Goal: Information Seeking & Learning: Learn about a topic

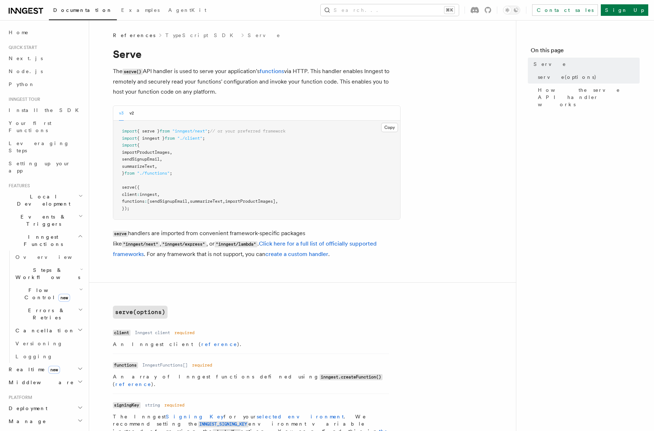
click at [165, 33] on link "TypeScript SDK" at bounding box center [201, 35] width 72 height 7
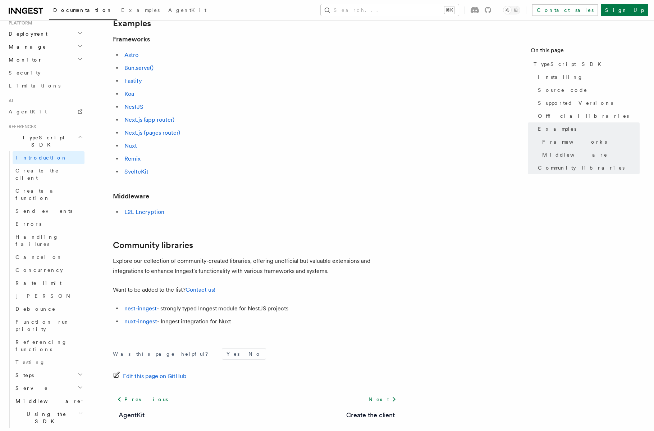
scroll to position [378, 0]
click at [62, 160] on link "Create the client" at bounding box center [49, 170] width 72 height 20
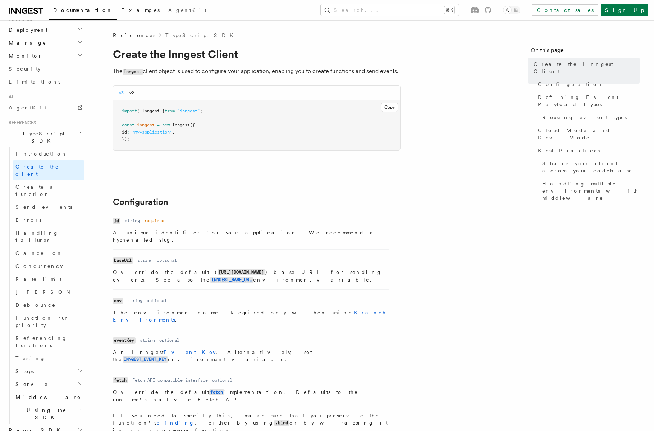
click at [121, 10] on span "Examples" at bounding box center [140, 10] width 38 height 6
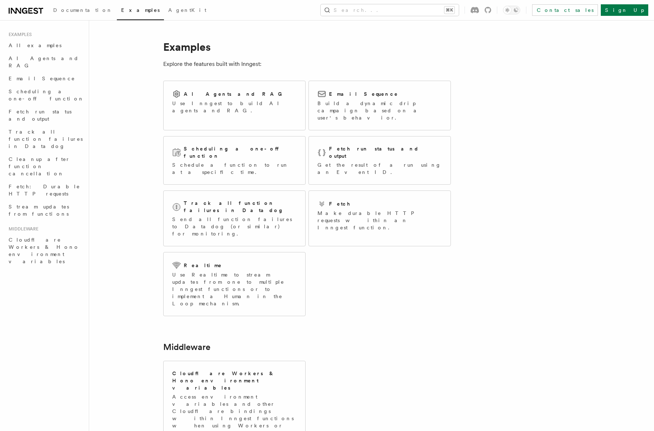
scroll to position [0, 0]
click at [227, 275] on article "Examples Explore the features built with Inngest: AI Agents and RAG Use Inngest…" at bounding box center [353, 285] width 505 height 509
click at [231, 271] on p "Use Realtime to stream updates from one to multiple Inngest functions or to imp…" at bounding box center [234, 289] width 124 height 36
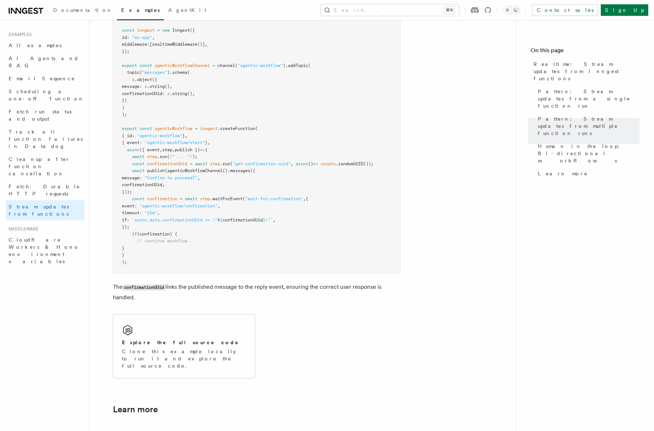
scroll to position [1486, 0]
click at [223, 181] on pre "import crypto from "crypto" ; import { Inngest } from "inngest" ; import { real…" at bounding box center [256, 132] width 287 height 281
click at [222, 196] on span ".waitForEvent" at bounding box center [226, 198] width 33 height 5
copy span "waitForEvent"
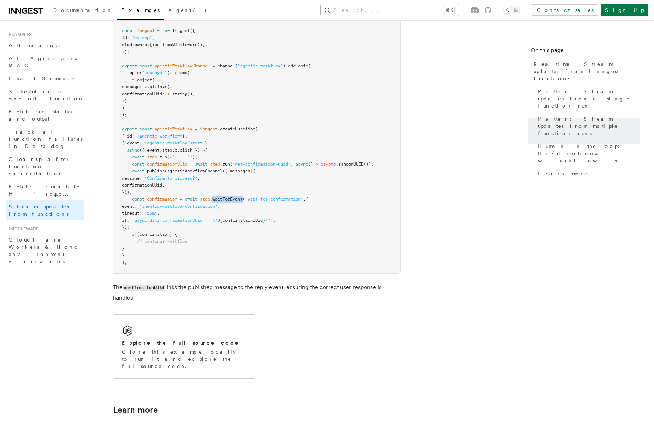
click at [401, 13] on button "Search... ⌘K" at bounding box center [390, 10] width 138 height 12
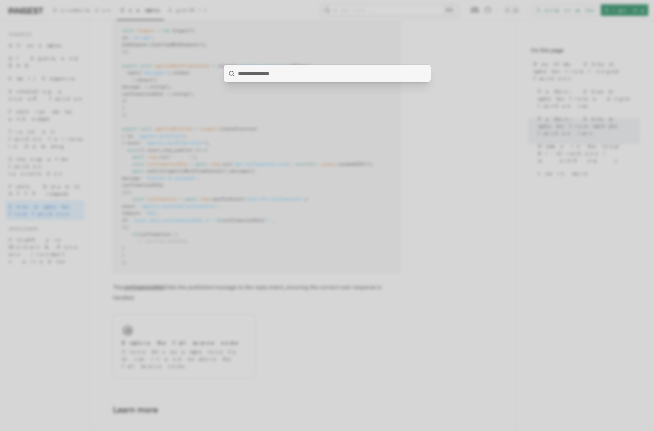
type input "**********"
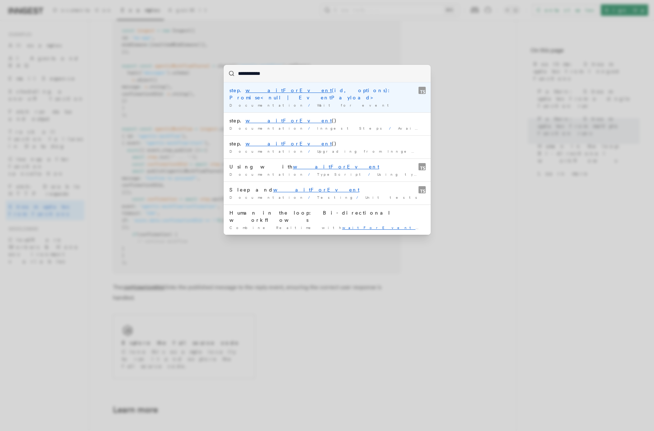
click at [334, 93] on div "step. waitForEvent (id, options): Promise<null | EventPayload>" at bounding box center [328, 94] width 196 height 14
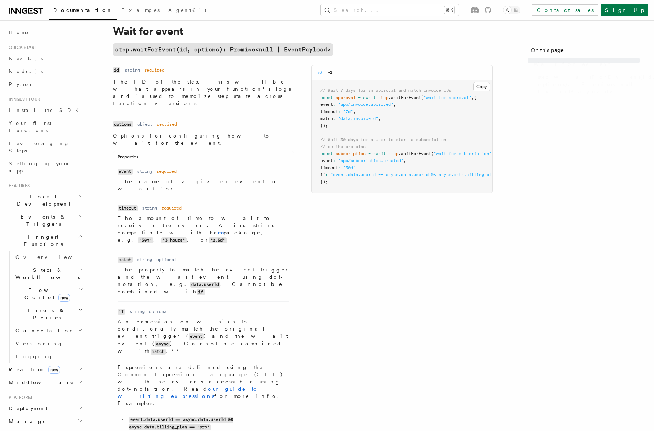
scroll to position [32, 0]
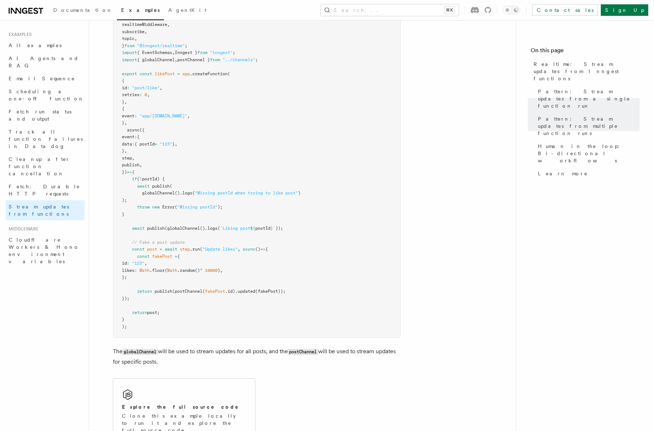
scroll to position [953, 0]
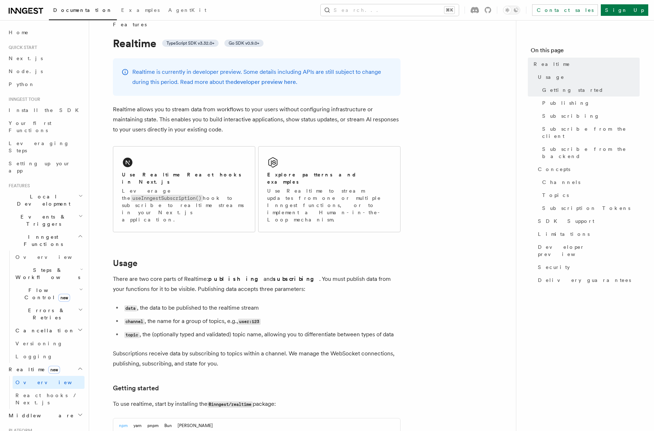
scroll to position [10, 0]
click at [194, 200] on p "Leverage the useInngestSubscription() hook to subscribe to realtime streams in …" at bounding box center [184, 206] width 124 height 36
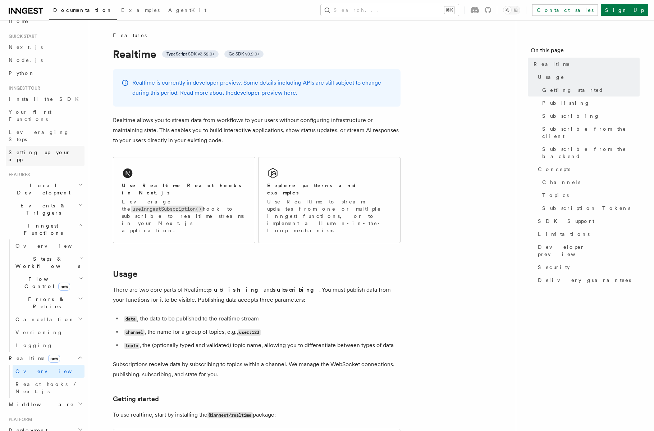
scroll to position [12, 0]
click at [55, 100] on link "Install the SDK" at bounding box center [45, 98] width 79 height 13
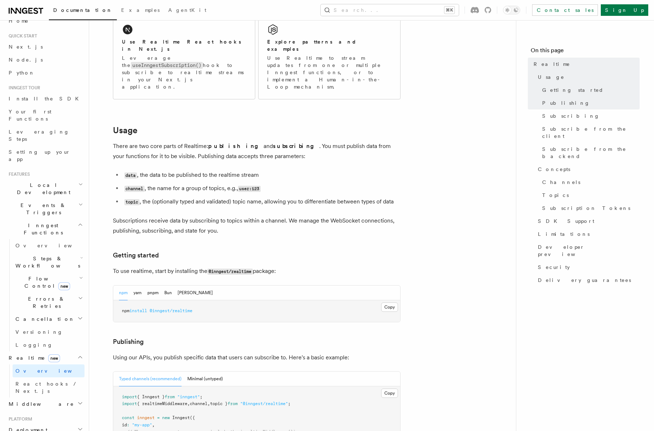
scroll to position [149, 0]
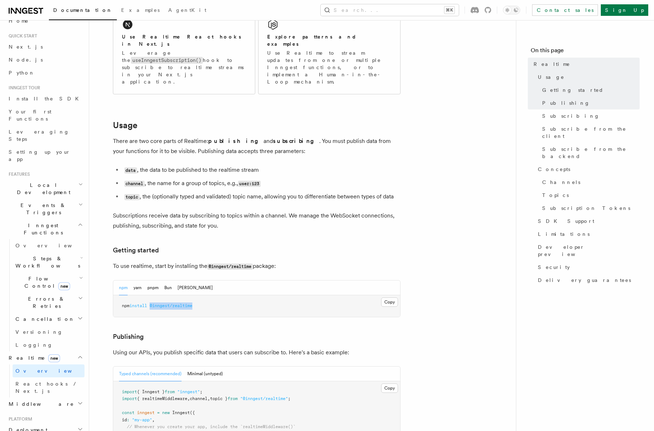
drag, startPoint x: 153, startPoint y: 285, endPoint x: 255, endPoint y: 283, distance: 101.8
click at [256, 295] on pre "npm install @inngest/realtime" at bounding box center [256, 306] width 287 height 22
copy span "@inngest/realtime"
click at [421, 6] on button "Search... ⌘K" at bounding box center [390, 10] width 138 height 12
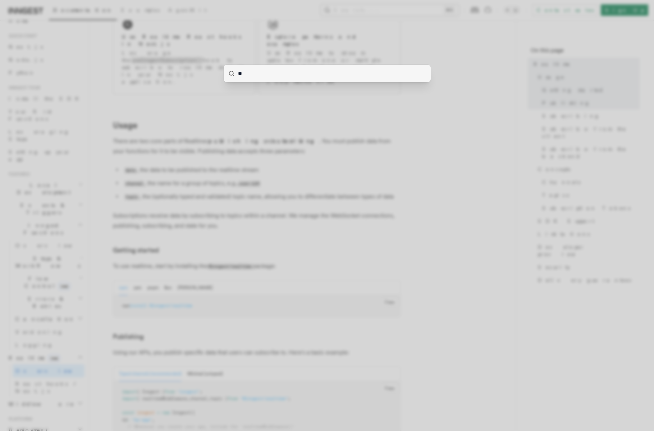
type input "***"
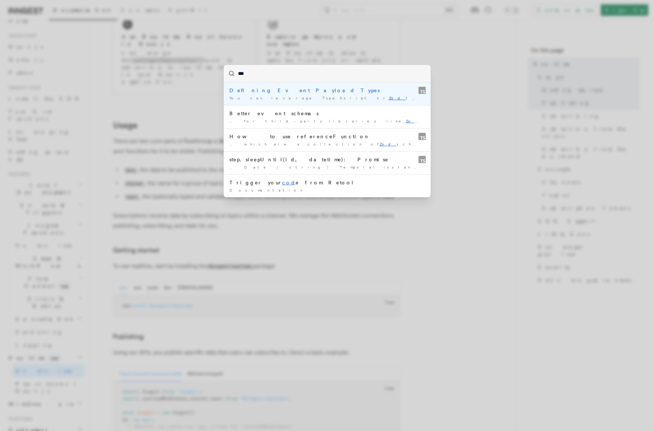
click at [336, 99] on div "You can leverage TypeScript or Zod to define your …" at bounding box center [328, 97] width 196 height 5
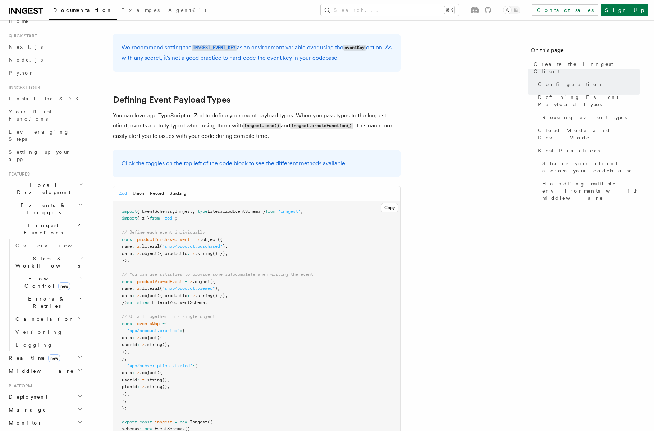
scroll to position [583, 0]
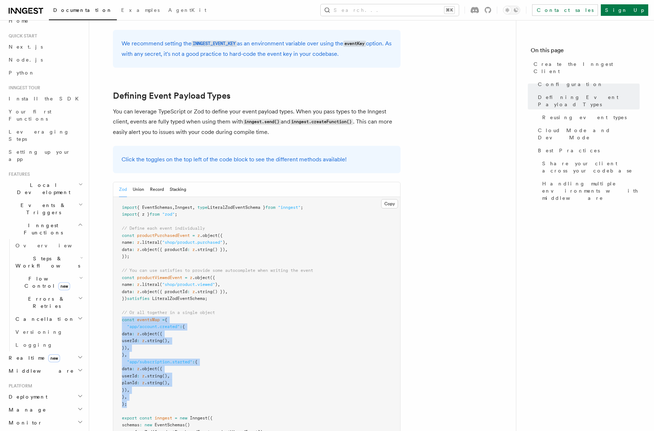
drag, startPoint x: 130, startPoint y: 350, endPoint x: 120, endPoint y: 262, distance: 88.4
click at [120, 262] on pre "import { EventSchemas , Inngest , type LiteralZodEventSchema } from "inngest" ;…" at bounding box center [256, 327] width 287 height 260
copy code "const eventsMap = { "app/account.created" : { data : z .object ({ userId : z .s…"
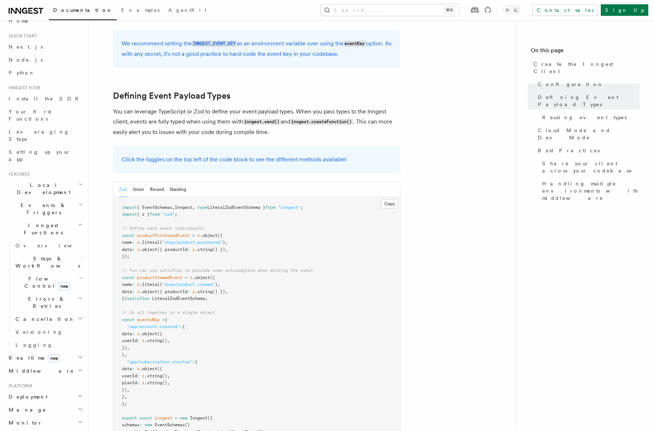
click at [365, 197] on pre "import { EventSchemas , Inngest , type LiteralZodEventSchema } from "inngest" ;…" at bounding box center [256, 327] width 287 height 260
click at [99, 93] on icon at bounding box center [102, 96] width 7 height 7
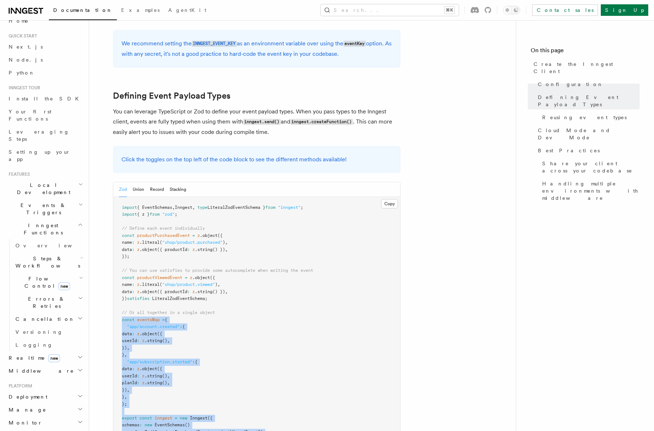
copy code "const eventsMap = { "app/account.created" : { data : z .object ({ userId : z .s…"
drag, startPoint x: 132, startPoint y: 391, endPoint x: 119, endPoint y: 263, distance: 128.6
click at [119, 263] on pre "import { EventSchemas , Inngest , type LiteralZodEventSchema } from "inngest" ;…" at bounding box center [256, 327] width 287 height 260
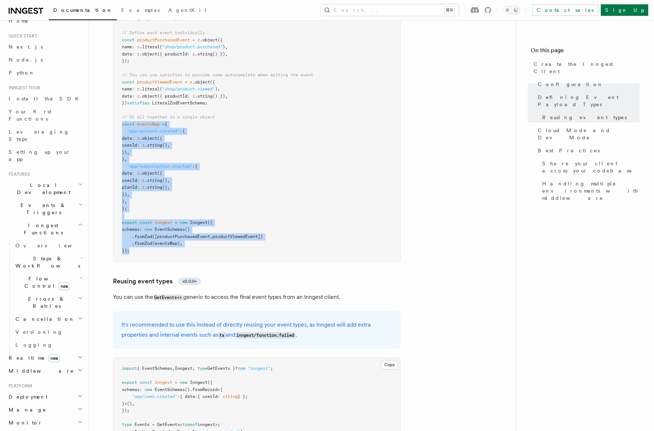
scroll to position [779, 0]
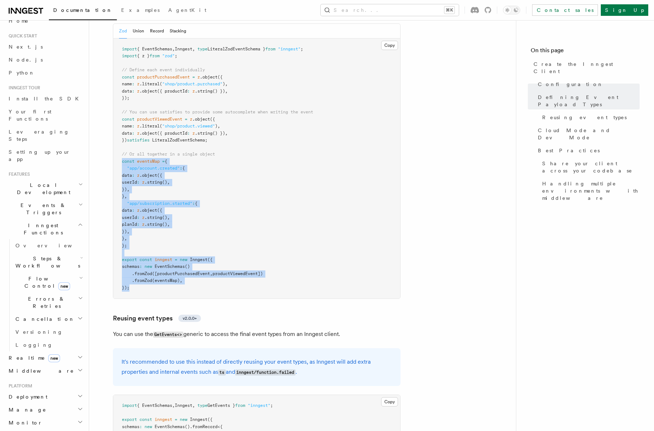
copy code "const eventsMap = { "app/account.created" : { data : z .object ({ userId : z .s…"
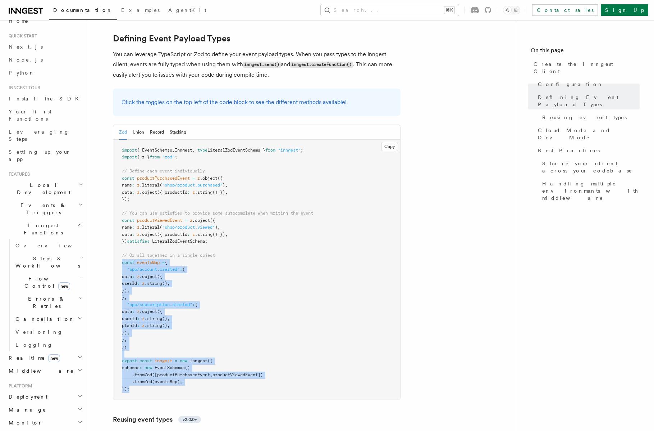
scroll to position [640, 0]
click at [52, 114] on link "Your first Functions" at bounding box center [45, 115] width 79 height 20
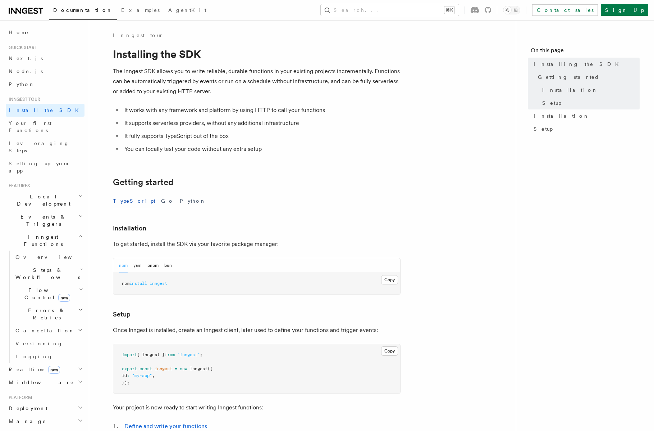
click at [254, 274] on pre "npm install inngest" at bounding box center [256, 284] width 287 height 22
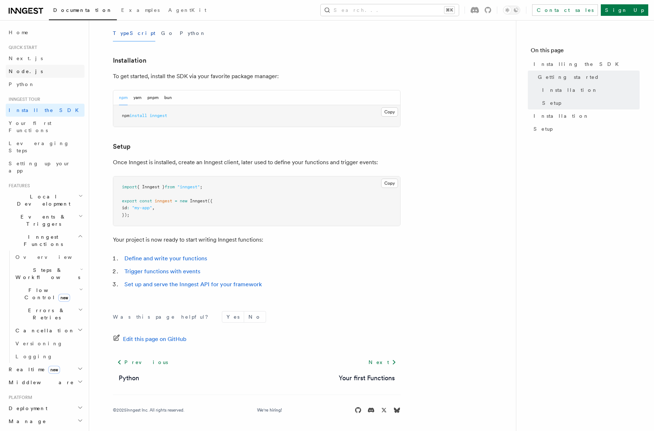
click at [39, 74] on link "Node.js" at bounding box center [45, 71] width 79 height 13
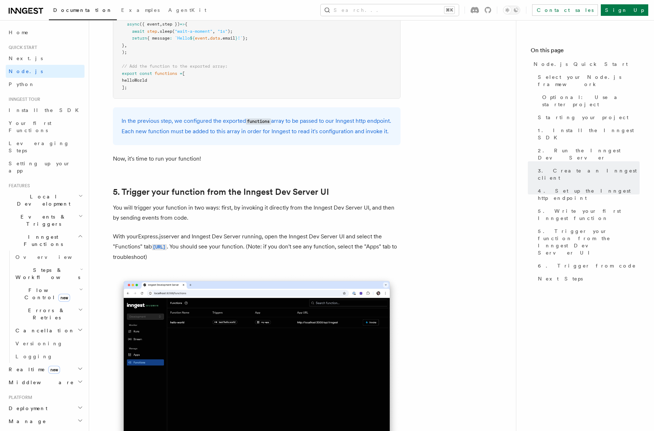
scroll to position [3683, 0]
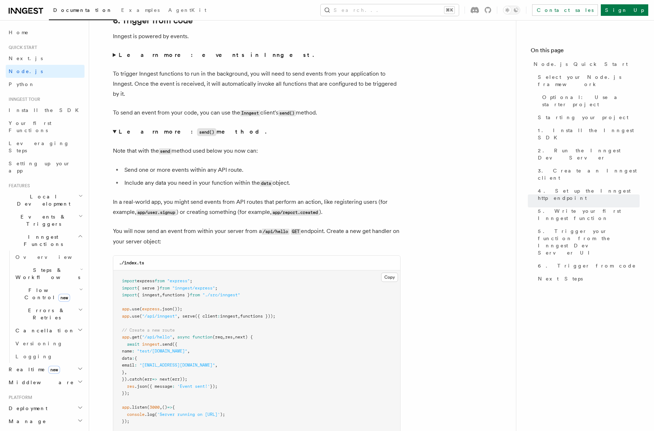
click at [68, 376] on h2 "Middleware" at bounding box center [45, 382] width 79 height 13
click at [65, 401] on link "Creating middleware" at bounding box center [49, 411] width 72 height 20
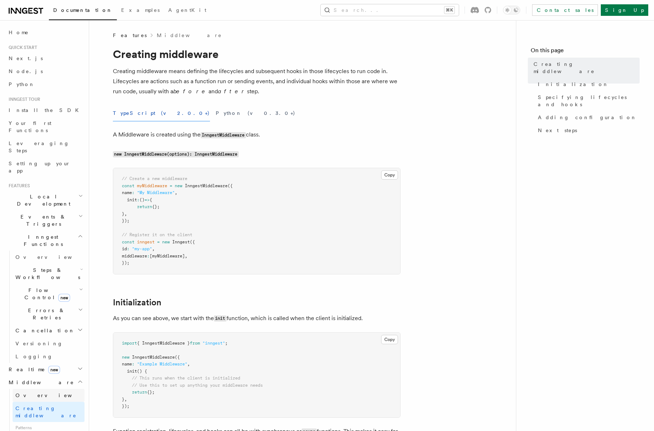
click at [71, 389] on link "Overview" at bounding box center [49, 395] width 72 height 13
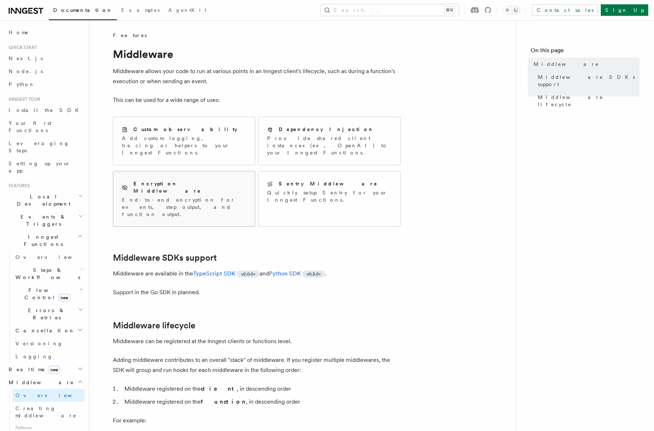
click at [199, 196] on p "End-to-end encryption for events, step output, and function output." at bounding box center [184, 207] width 124 height 22
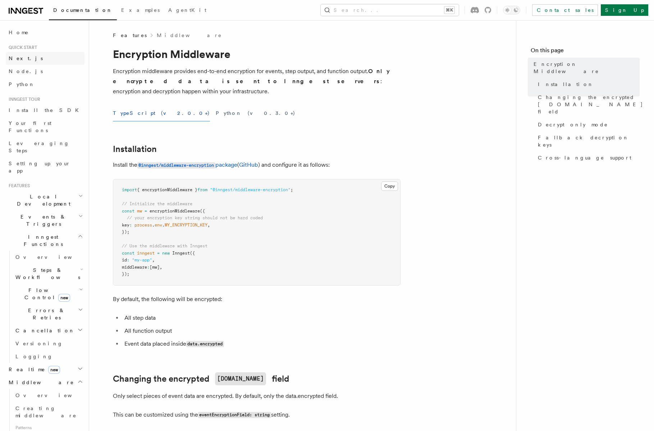
click at [43, 61] on link "Next.js" at bounding box center [45, 58] width 79 height 13
drag, startPoint x: 221, startPoint y: 180, endPoint x: 298, endPoint y: 182, distance: 77.0
click at [291, 187] on span ""@inngest/middleware-encryption"" at bounding box center [250, 189] width 81 height 5
copy span "@inngest/middleware-encryption"
copy code "const mw = encryptionMiddleware ({ // your encryption key string should not be …"
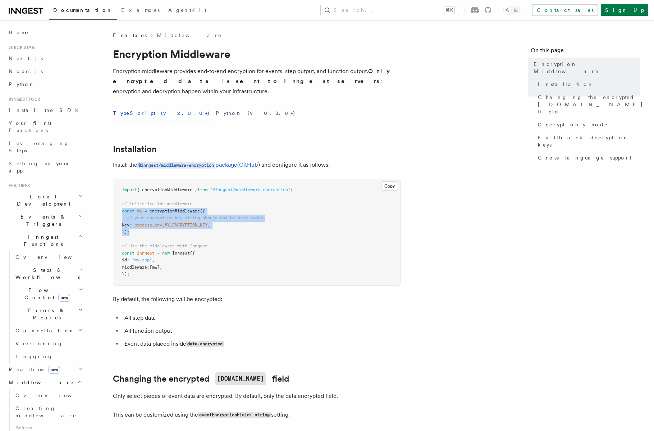
drag, startPoint x: 154, startPoint y: 223, endPoint x: 116, endPoint y: 202, distance: 44.1
click at [116, 202] on pre "import { encryptionMiddleware } from "@inngest/middleware-encryption" ; // Init…" at bounding box center [256, 232] width 287 height 106
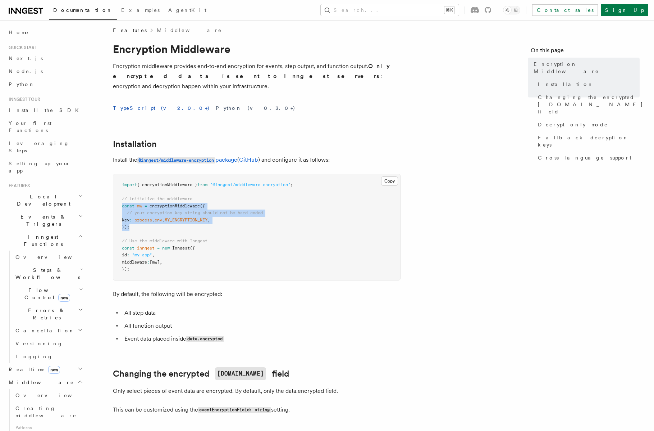
scroll to position [7, 0]
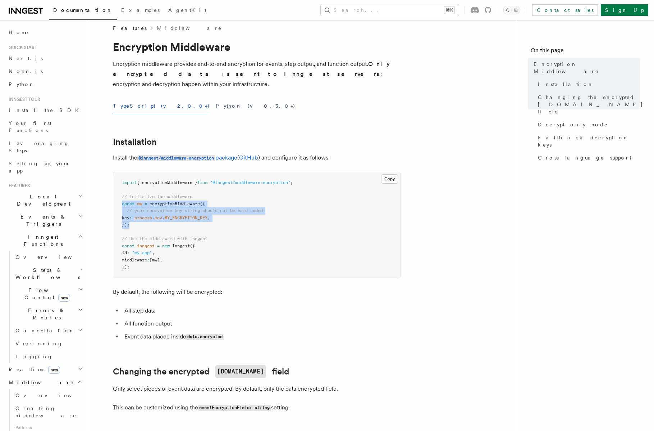
click at [237, 198] on pre "import { encryptionMiddleware } from "@inngest/middleware-encryption" ; // Init…" at bounding box center [256, 225] width 287 height 106
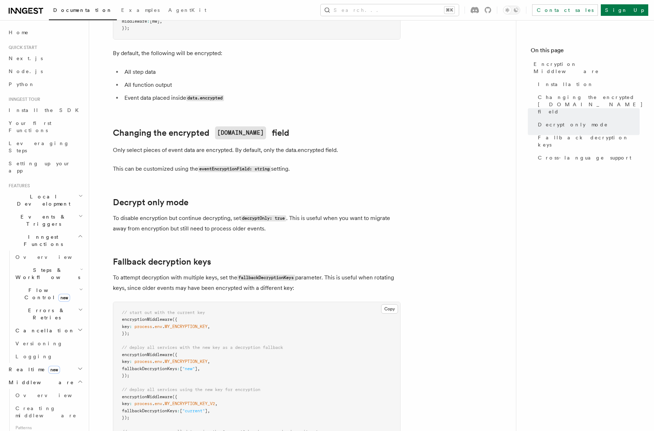
scroll to position [0, 0]
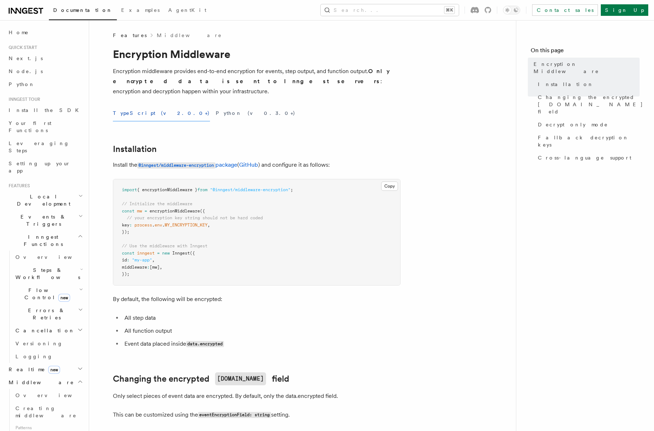
click at [244, 160] on p "Install the @inngest/middleware-encryption package ( GitHub ) and configure it …" at bounding box center [257, 165] width 288 height 10
copy span "@inngest/middleware-encryption"
drag, startPoint x: 219, startPoint y: 177, endPoint x: 298, endPoint y: 182, distance: 78.9
click at [298, 183] on pre "import { encryptionMiddleware } from "@inngest/middleware-encryption" ; // Init…" at bounding box center [256, 232] width 287 height 106
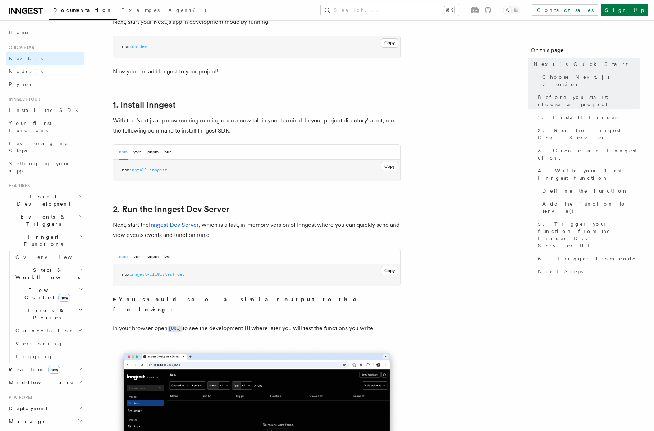
scroll to position [428, 0]
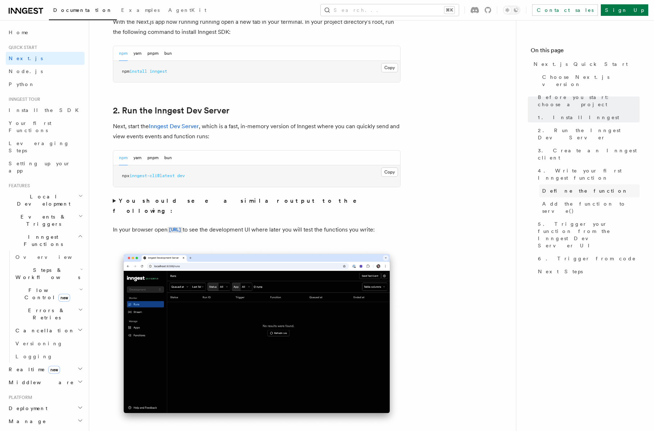
click at [549, 187] on span "Define the function" at bounding box center [585, 190] width 86 height 7
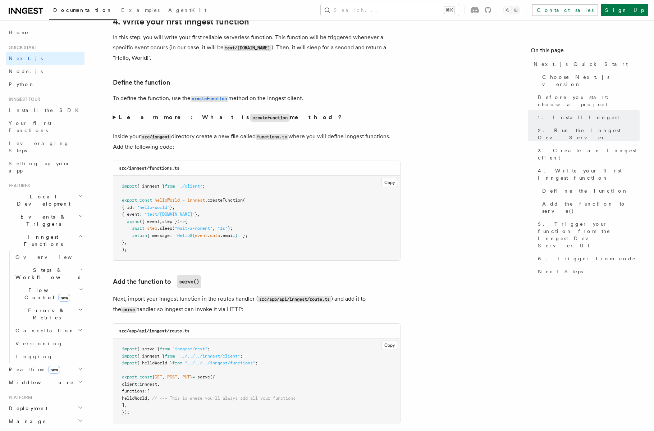
scroll to position [1218, 0]
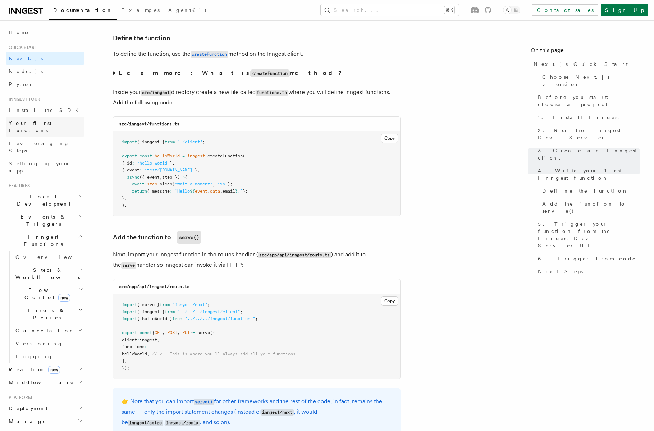
click at [45, 120] on span "Your first Functions" at bounding box center [30, 126] width 43 height 13
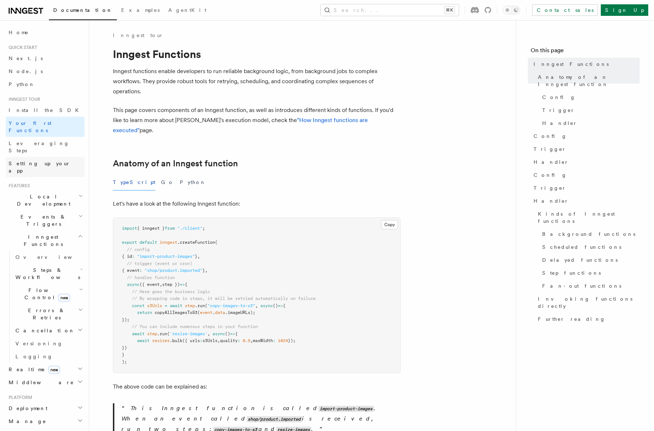
click at [26, 160] on span "Setting up your app" at bounding box center [40, 166] width 62 height 13
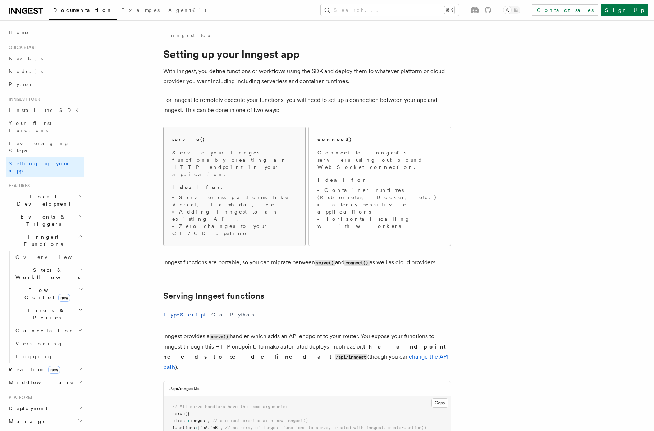
scroll to position [26, 0]
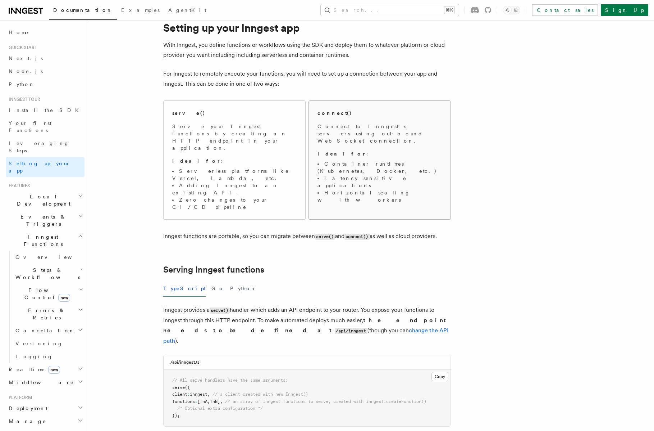
click at [387, 141] on span "Connect to Inngest's servers using out-bound WebSocket connection. Ideal for : …" at bounding box center [380, 163] width 124 height 81
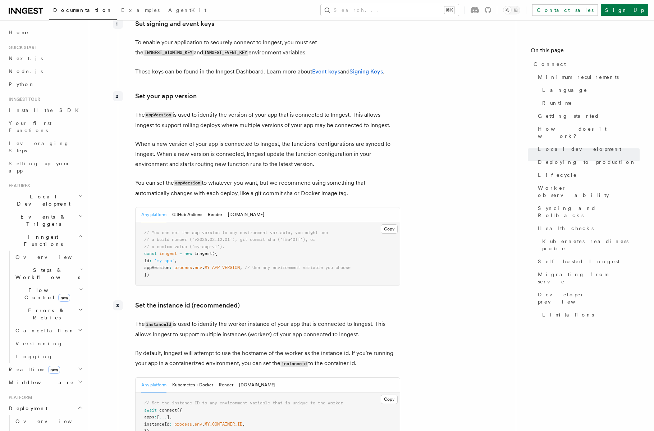
scroll to position [1046, 0]
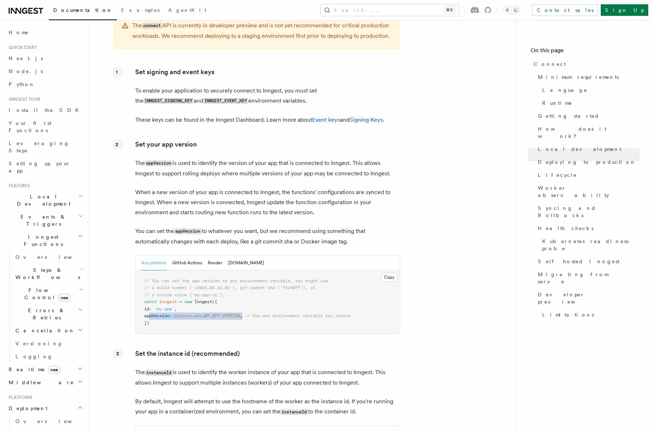
drag, startPoint x: 149, startPoint y: 279, endPoint x: 250, endPoint y: 280, distance: 101.1
click at [250, 313] on span "appVersion : process . env . MY_APP_VERSION , // Use any environment variable y…" at bounding box center [247, 315] width 206 height 5
copy span "appVersion : process . env . MY_APP_VERSION ,"
copy code "const inngest = new Inngest ({ id : 'my-app' , appVersion : process . env . MY_…"
drag, startPoint x: 160, startPoint y: 290, endPoint x: 142, endPoint y: 267, distance: 29.8
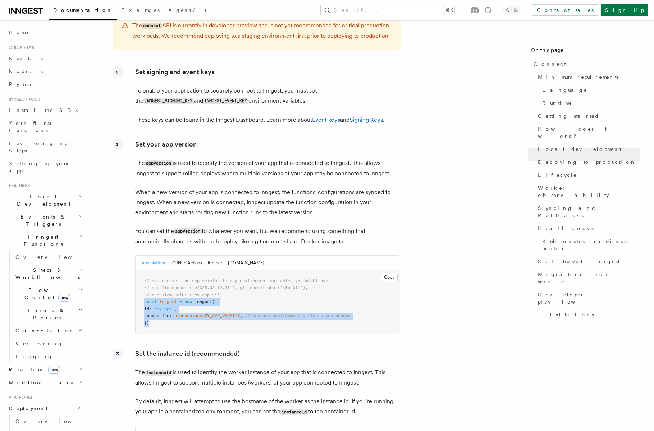
click at [142, 270] on pre "// You can set the app version to any environment variable, you might use // a …" at bounding box center [268, 302] width 264 height 64
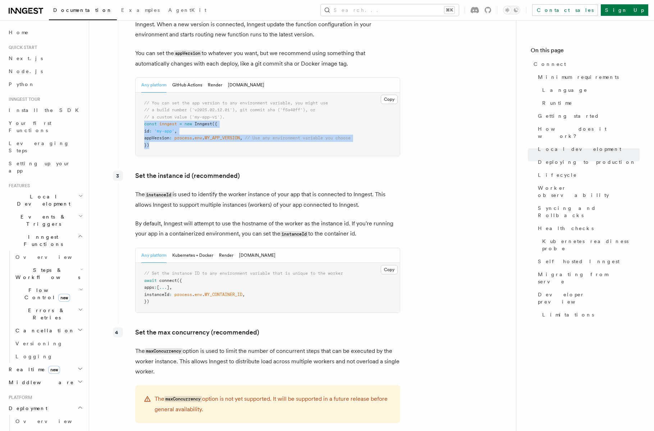
scroll to position [1296, 0]
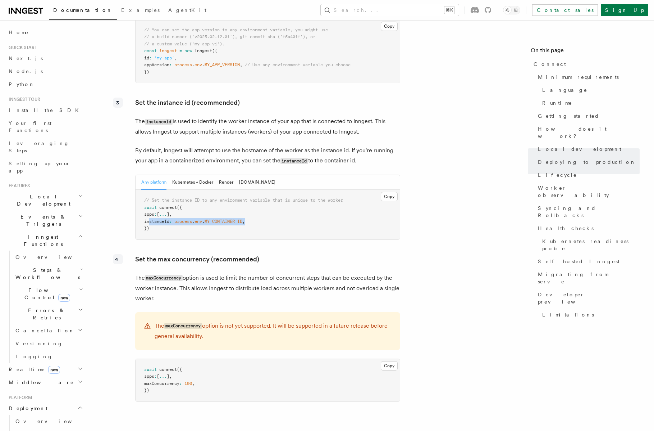
drag, startPoint x: 262, startPoint y: 183, endPoint x: 149, endPoint y: 181, distance: 113.0
click at [149, 190] on pre "// Set the instance ID to any environment variable that is unique to the worker…" at bounding box center [268, 215] width 264 height 50
copy span "instanceId : process . env . MY_CONTAINER_ID ,"
drag, startPoint x: 210, startPoint y: 345, endPoint x: 212, endPoint y: 341, distance: 4.8
click at [212, 359] on pre "await connect ({ apps : [ ... ] , maxConcurrency : 100 , })" at bounding box center [268, 380] width 264 height 42
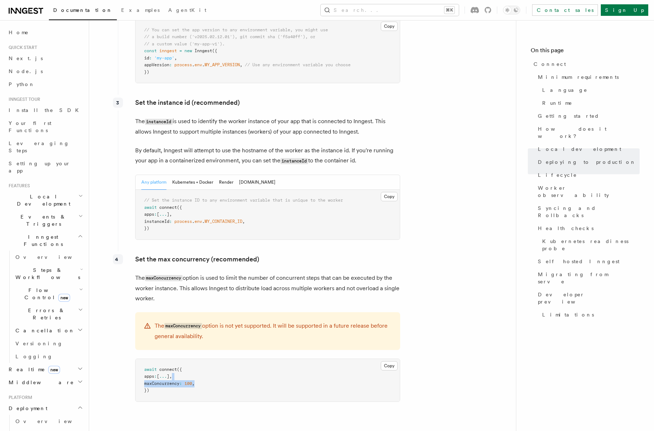
copy code "maxConcurrency : 100 ,"
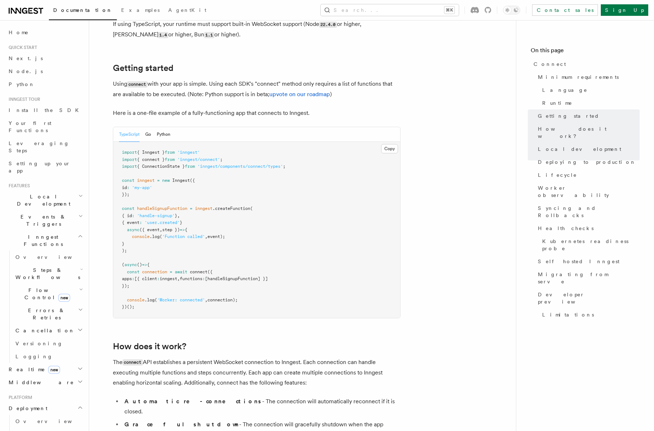
scroll to position [426, 0]
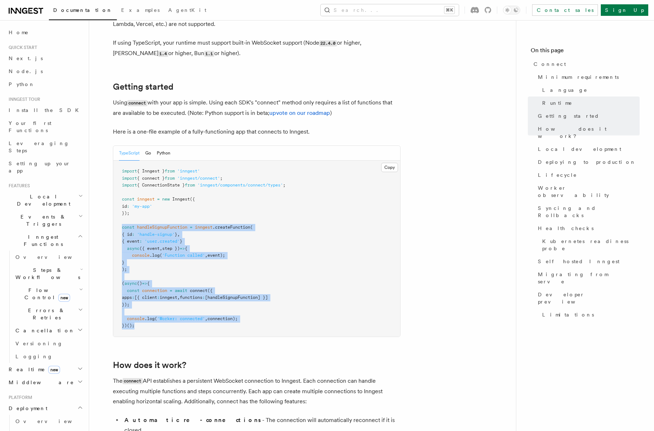
drag, startPoint x: 150, startPoint y: 302, endPoint x: 115, endPoint y: 196, distance: 111.9
click at [115, 196] on pre "import { Inngest } from 'inngest' import { connect } from 'inngest/connect' ; i…" at bounding box center [256, 248] width 287 height 176
copy code "const handleSignupFunction = inngest .createFunction ( { id : 'handle-signup' }…"
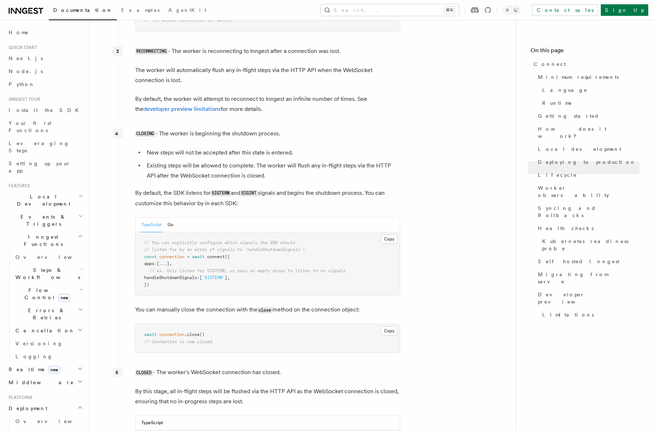
scroll to position [1965, 0]
drag, startPoint x: 246, startPoint y: 242, endPoint x: 147, endPoint y: 241, distance: 99.3
click at [147, 241] on pre "// You can explicitly configure which signals the SDK should // listen for by a…" at bounding box center [268, 263] width 264 height 64
copy span "handleShutdownSignals : [ 'SIGTERM' ] ,"
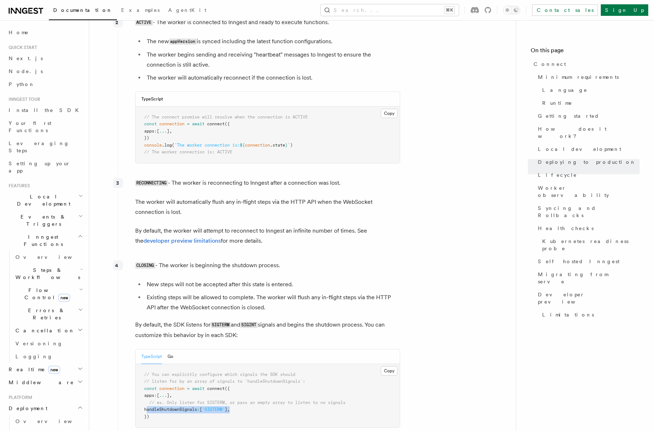
scroll to position [1887, 0]
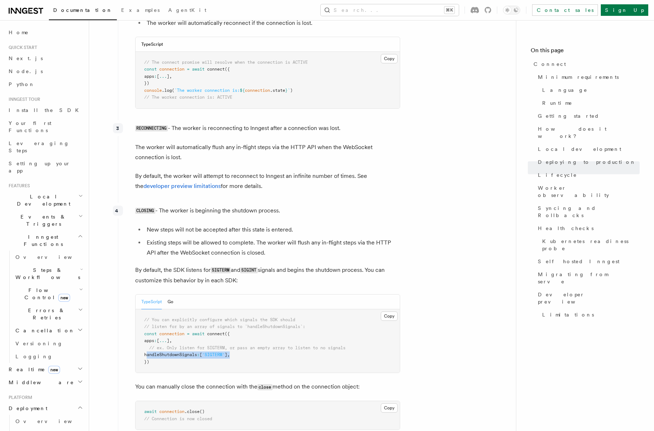
click at [164, 352] on span "handleShutdownSignals" at bounding box center [170, 354] width 53 height 5
drag, startPoint x: 244, startPoint y: 318, endPoint x: 148, endPoint y: 319, distance: 95.7
click at [148, 319] on pre "// You can explicitly configure which signals the SDK should // listen for by a…" at bounding box center [268, 341] width 264 height 64
copy span "handleShutdownSignals : [ 'SIGTERM' ] ,"
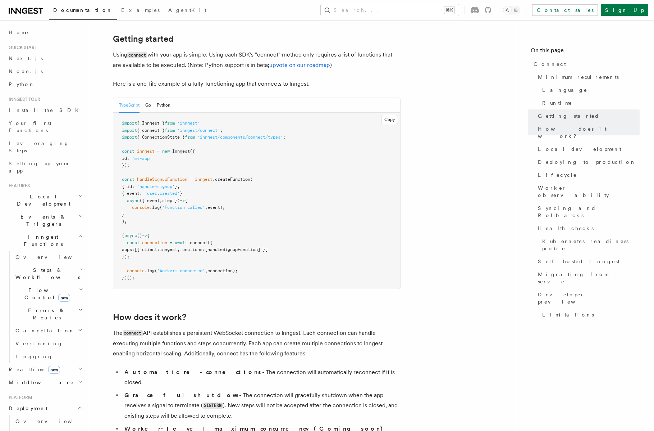
scroll to position [476, 0]
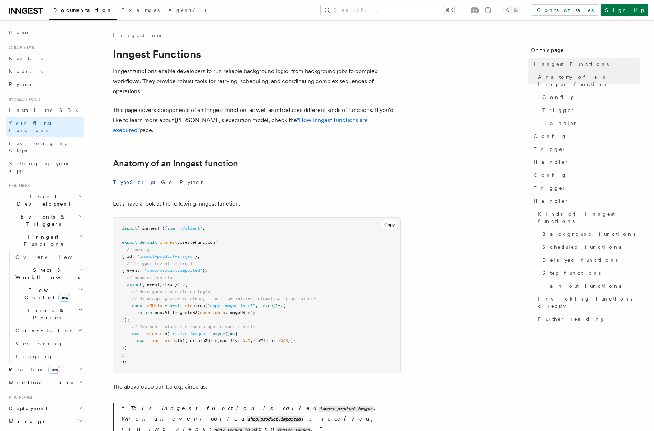
click at [237, 277] on pre "import { inngest } from "./client" ; export default inngest .createFunction ( /…" at bounding box center [256, 295] width 287 height 155
